Goal: Find specific page/section: Find specific page/section

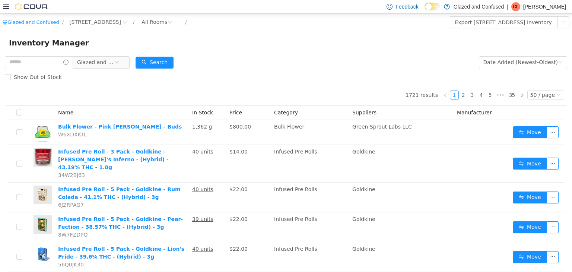
scroll to position [37, 0]
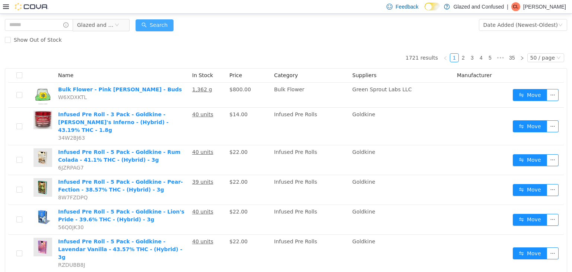
click at [170, 19] on button "Search" at bounding box center [155, 25] width 38 height 12
click at [550, 7] on p "[PERSON_NAME]" at bounding box center [545, 6] width 43 height 9
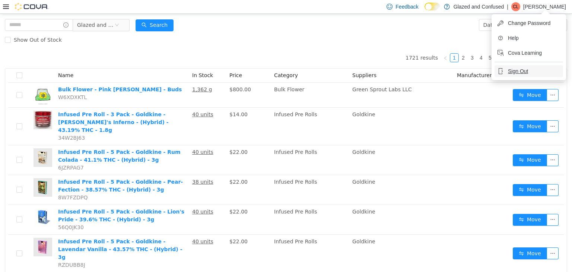
click at [517, 67] on button "Sign Out" at bounding box center [529, 71] width 69 height 12
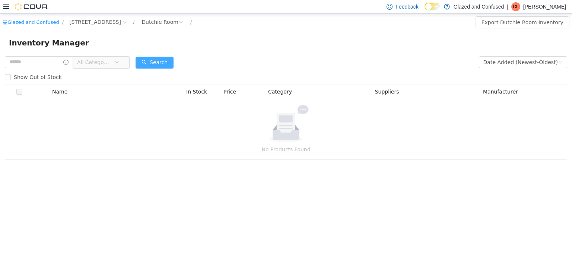
click at [173, 63] on button "Search" at bounding box center [155, 62] width 38 height 12
drag, startPoint x: 541, startPoint y: 3, endPoint x: 543, endPoint y: 11, distance: 8.0
click at [542, 3] on div "| CL [PERSON_NAME]" at bounding box center [536, 6] width 59 height 9
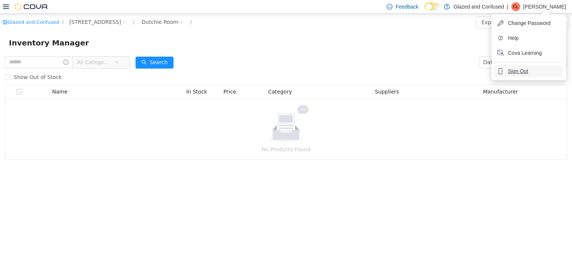
click at [514, 72] on span "Sign Out" at bounding box center [518, 70] width 20 height 7
